Goal: Book appointment/travel/reservation

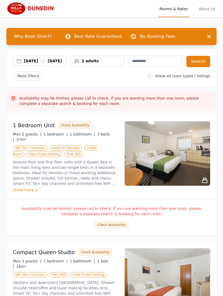
click at [24, 80] on span "More Filters" at bounding box center [28, 75] width 31 height 9
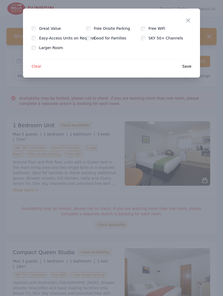
click at [187, 23] on icon "button" at bounding box center [188, 20] width 6 height 6
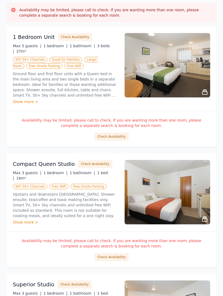
scroll to position [84, 0]
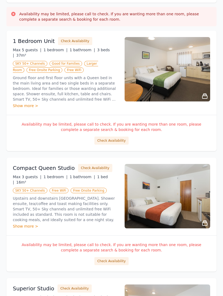
click at [22, 108] on div "Show more >" at bounding box center [66, 105] width 106 height 5
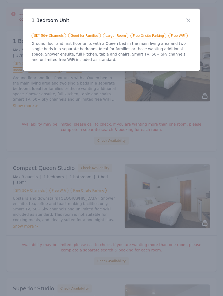
click at [7, 117] on div at bounding box center [111, 148] width 223 height 296
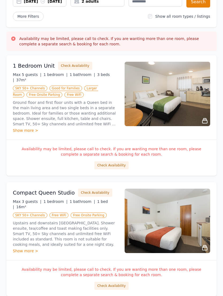
scroll to position [59, 0]
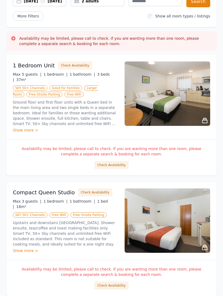
click at [2, 148] on div "Why Book Direct? Best Rate Guaranteed No Booking Fees Dismiss Dismiss [DATE] [D…" at bounding box center [111, 198] width 223 height 480
click at [1, 144] on div "Why Book Direct? Best Rate Guaranteed No Booking Fees Dismiss Dismiss [DATE] [D…" at bounding box center [111, 198] width 223 height 480
click at [69, 70] on button "Check Availability" at bounding box center [75, 66] width 34 height 8
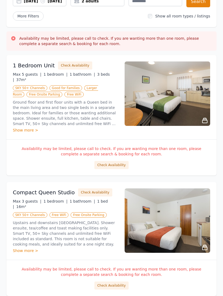
scroll to position [60, 0]
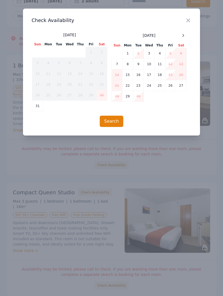
click at [183, 37] on icon at bounding box center [183, 35] width 4 height 4
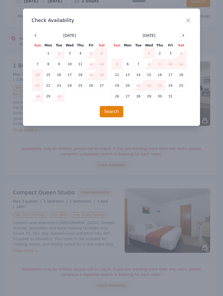
click at [185, 38] on div at bounding box center [183, 35] width 6 height 6
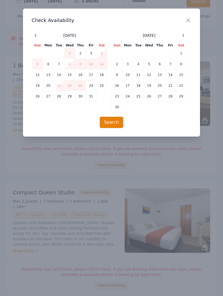
click at [185, 38] on div at bounding box center [183, 35] width 6 height 6
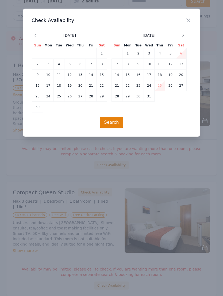
click at [185, 38] on span at bounding box center [183, 35] width 6 height 6
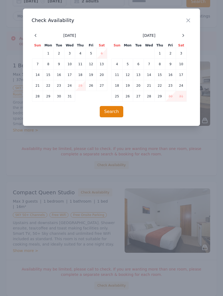
click at [188, 22] on icon "button" at bounding box center [188, 20] width 6 height 6
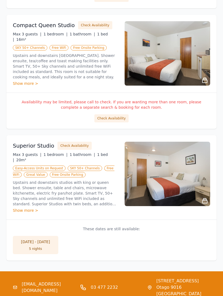
scroll to position [227, 0]
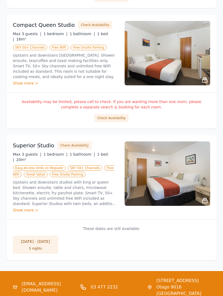
click at [0, 171] on div "Why Book Direct? Best Rate Guaranteed No Booking Fees Dismiss Dismiss [DATE] [D…" at bounding box center [111, 30] width 223 height 480
click at [67, 149] on button "Check Availability" at bounding box center [75, 145] width 34 height 8
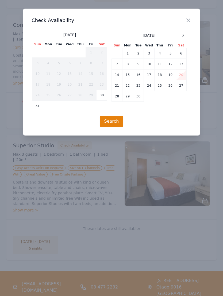
click at [181, 38] on span at bounding box center [183, 35] width 6 height 6
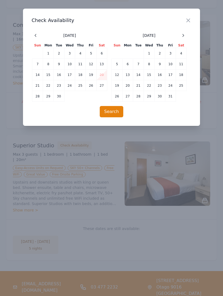
click at [184, 38] on div at bounding box center [183, 35] width 6 height 6
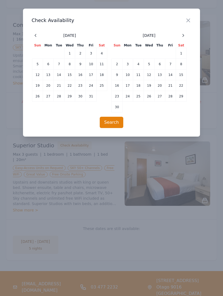
click at [183, 38] on div at bounding box center [183, 35] width 6 height 6
click at [184, 38] on div at bounding box center [183, 35] width 6 height 6
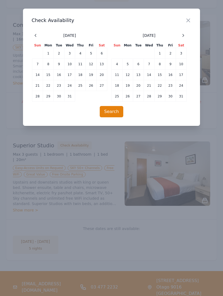
click at [184, 37] on icon at bounding box center [183, 35] width 4 height 4
click at [187, 21] on icon "button" at bounding box center [188, 20] width 6 height 6
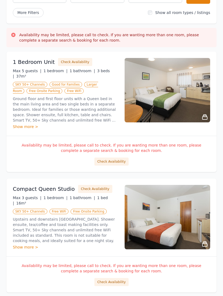
scroll to position [0, 0]
